Goal: Information Seeking & Learning: Get advice/opinions

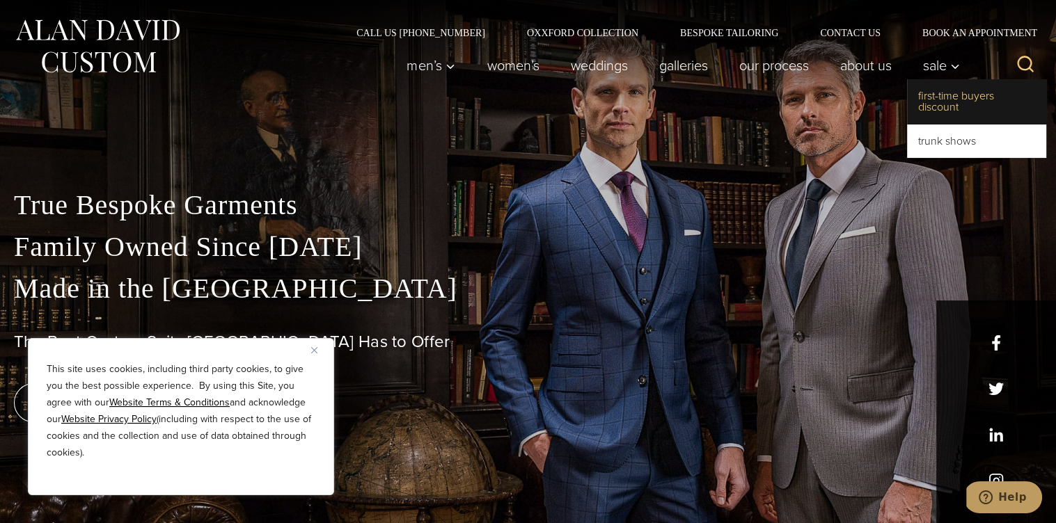
click at [919, 112] on link "First-Time Buyers Discount" at bounding box center [976, 101] width 139 height 45
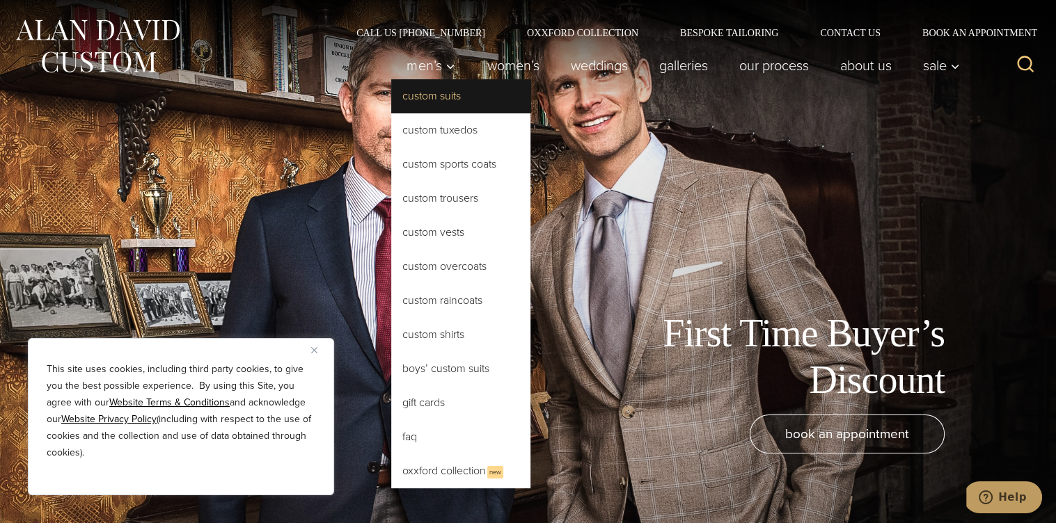
click at [391, 106] on link "Custom Suits" at bounding box center [460, 95] width 139 height 33
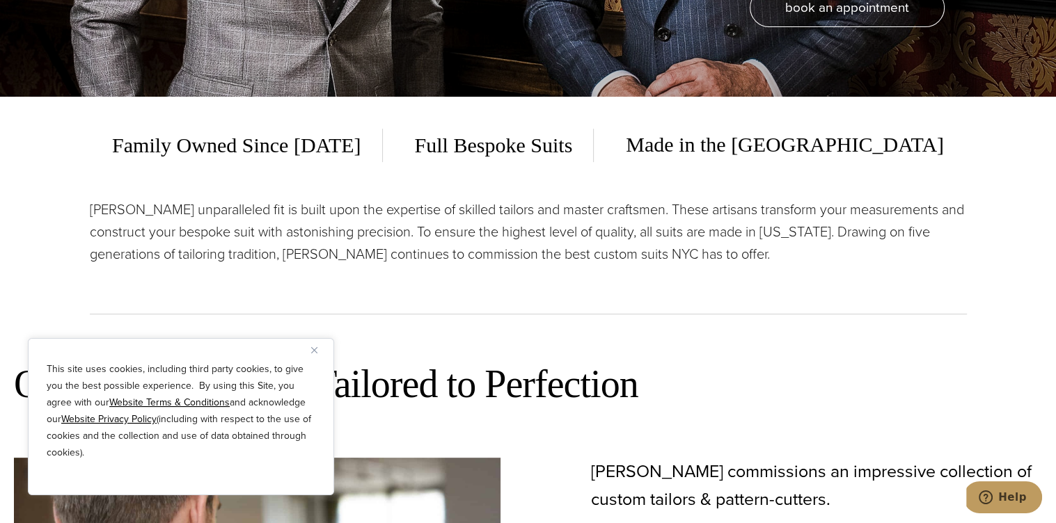
scroll to position [429, 0]
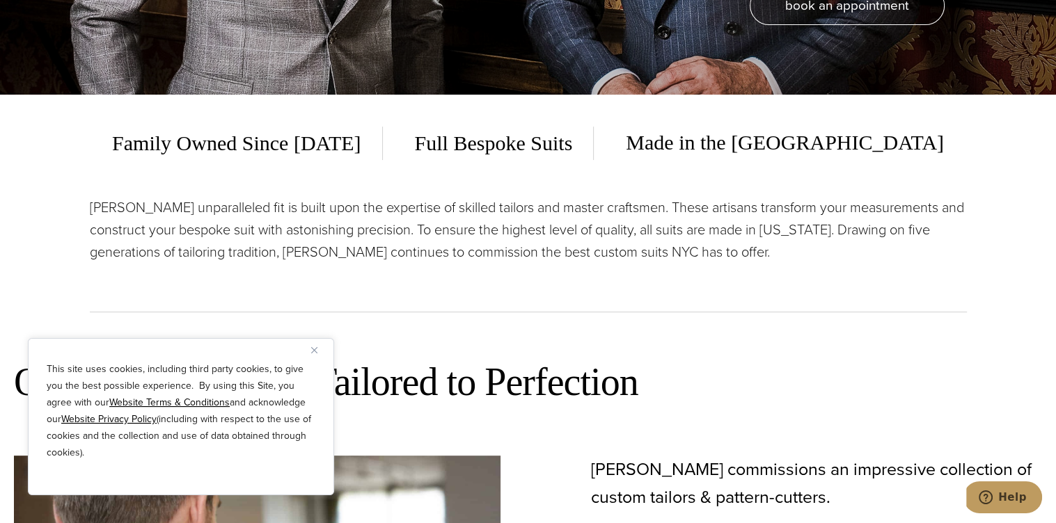
click at [314, 347] on img "Close" at bounding box center [314, 350] width 6 height 6
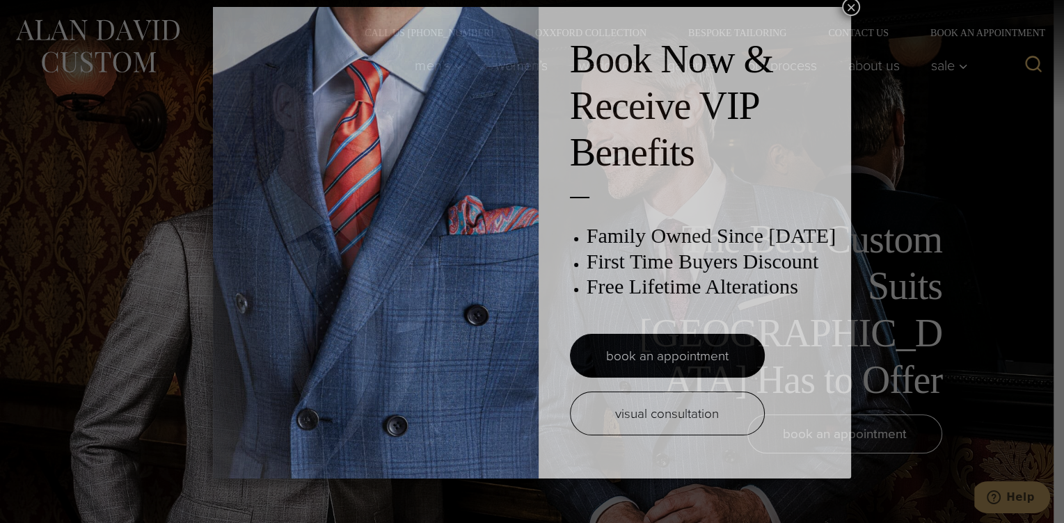
scroll to position [7, 0]
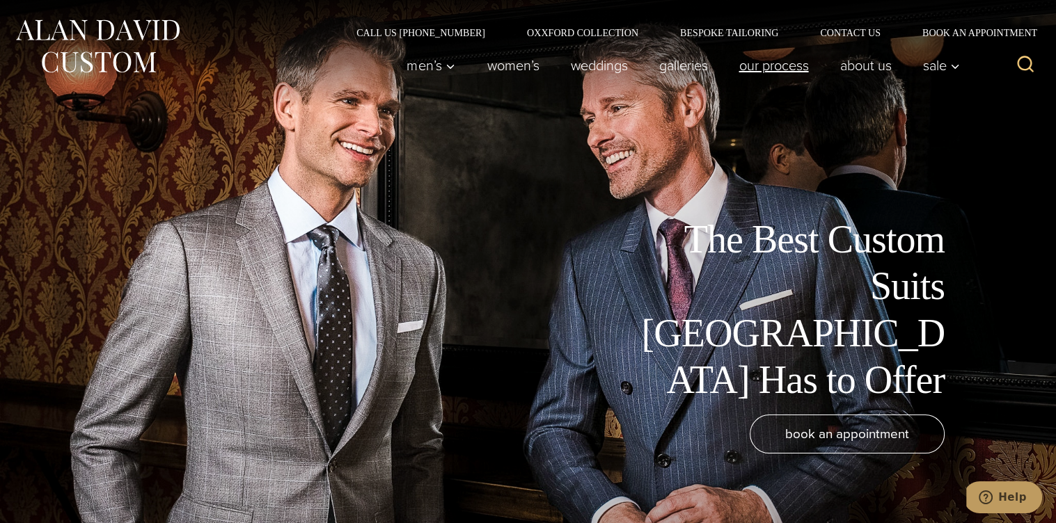
click at [727, 66] on link "Our Process" at bounding box center [773, 66] width 101 height 28
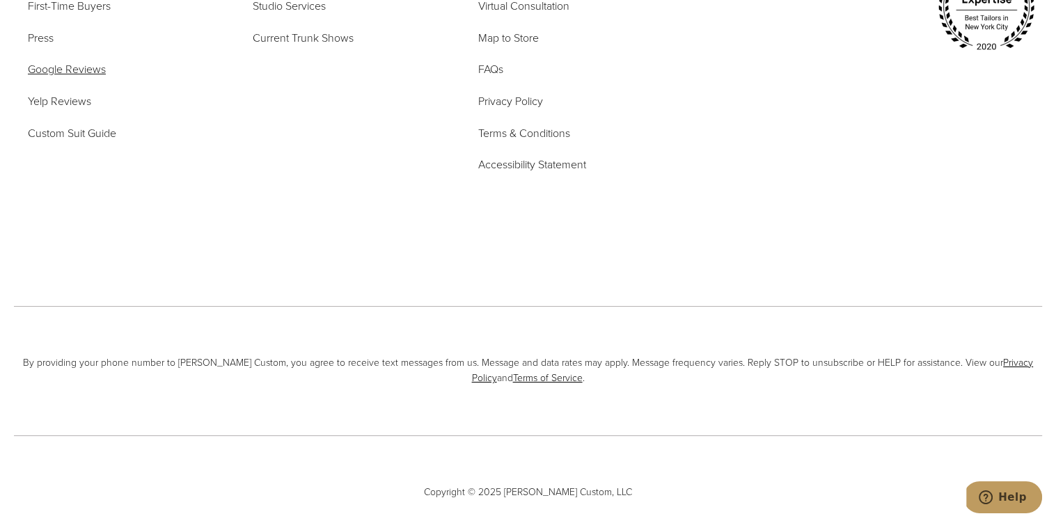
scroll to position [4934, 0]
click at [67, 77] on span "Google Reviews" at bounding box center [67, 69] width 78 height 16
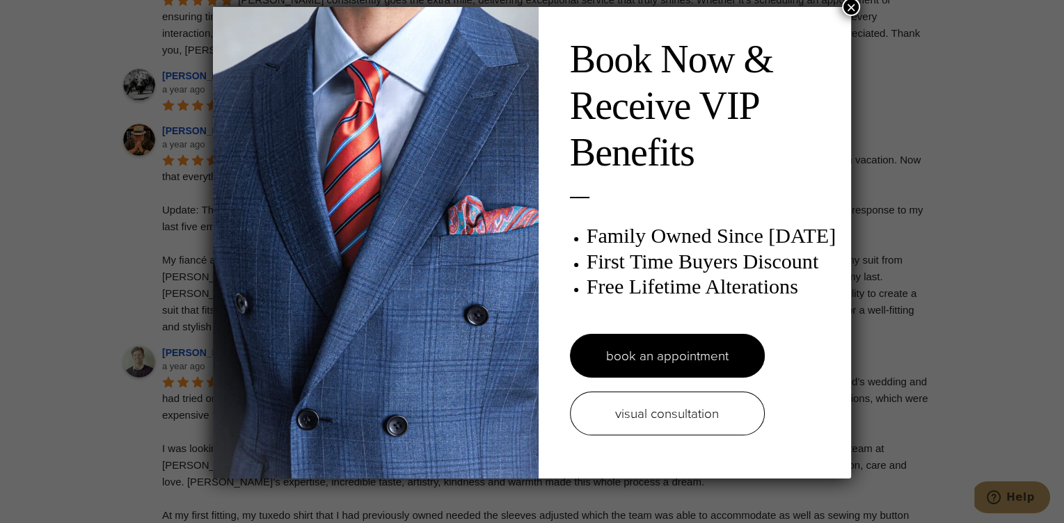
click at [853, 4] on button "×" at bounding box center [851, 7] width 18 height 18
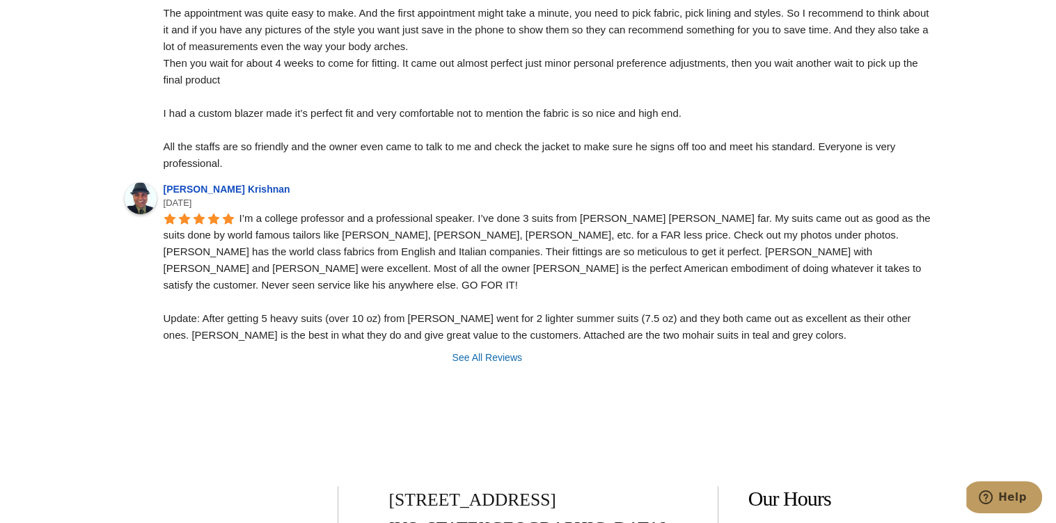
scroll to position [6697, 0]
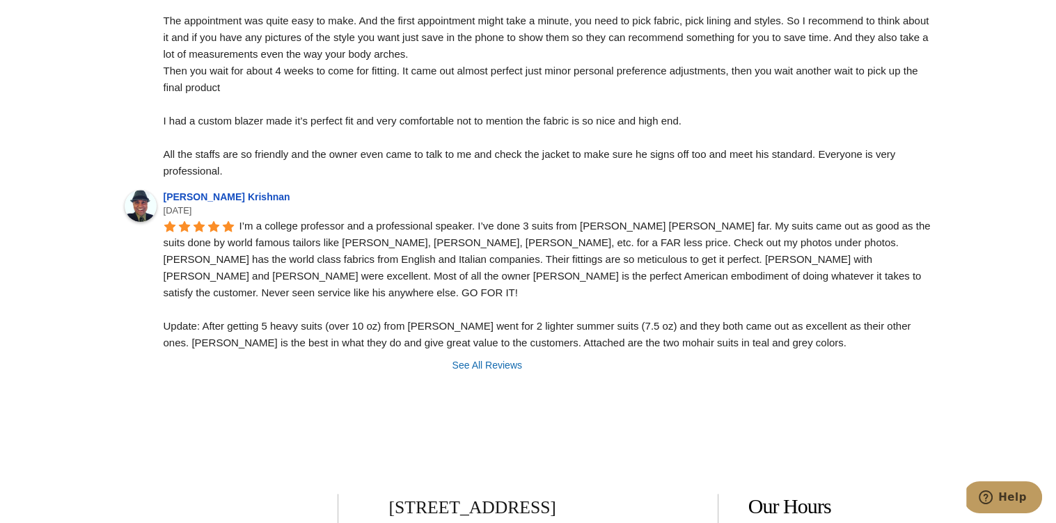
click at [473, 358] on link "See All Reviews opens in a new tab" at bounding box center [528, 365] width 807 height 14
